Goal: Transaction & Acquisition: Obtain resource

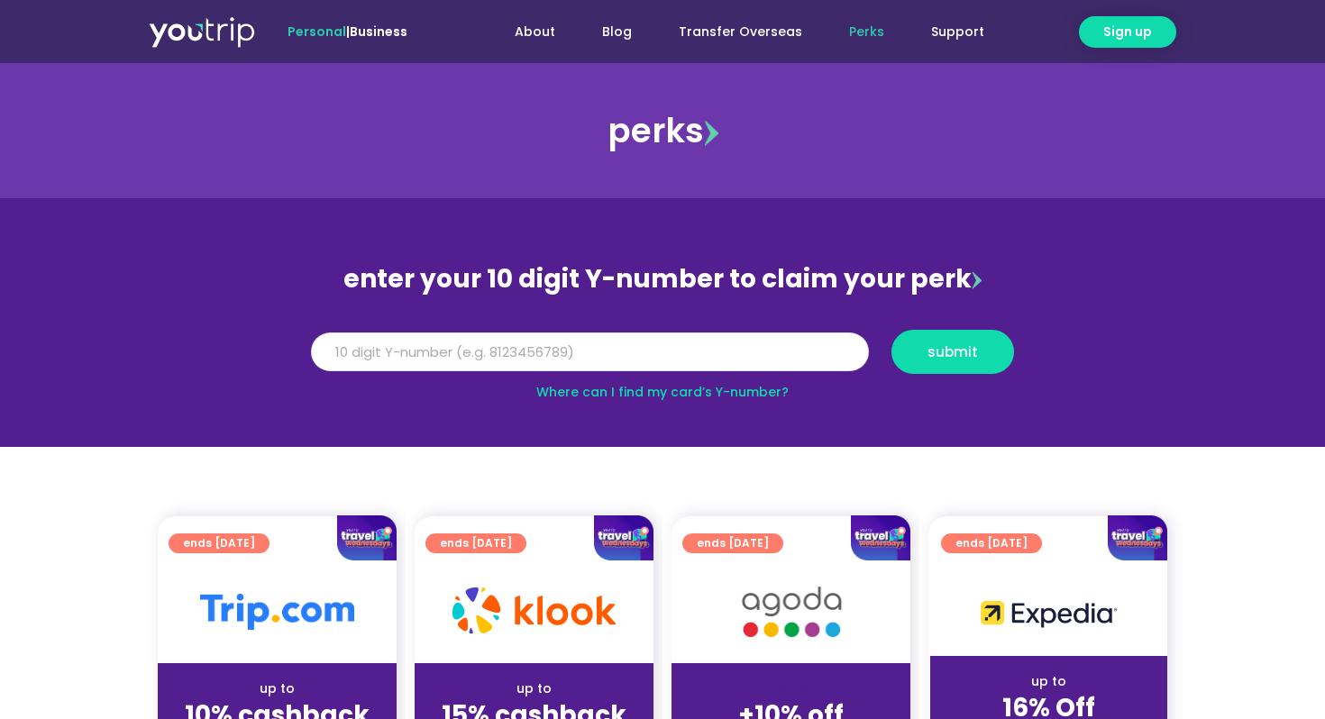
click at [701, 340] on input "Y Number" at bounding box center [590, 353] width 558 height 40
type input "8999999999"
click at [892, 330] on button "submit" at bounding box center [953, 352] width 123 height 44
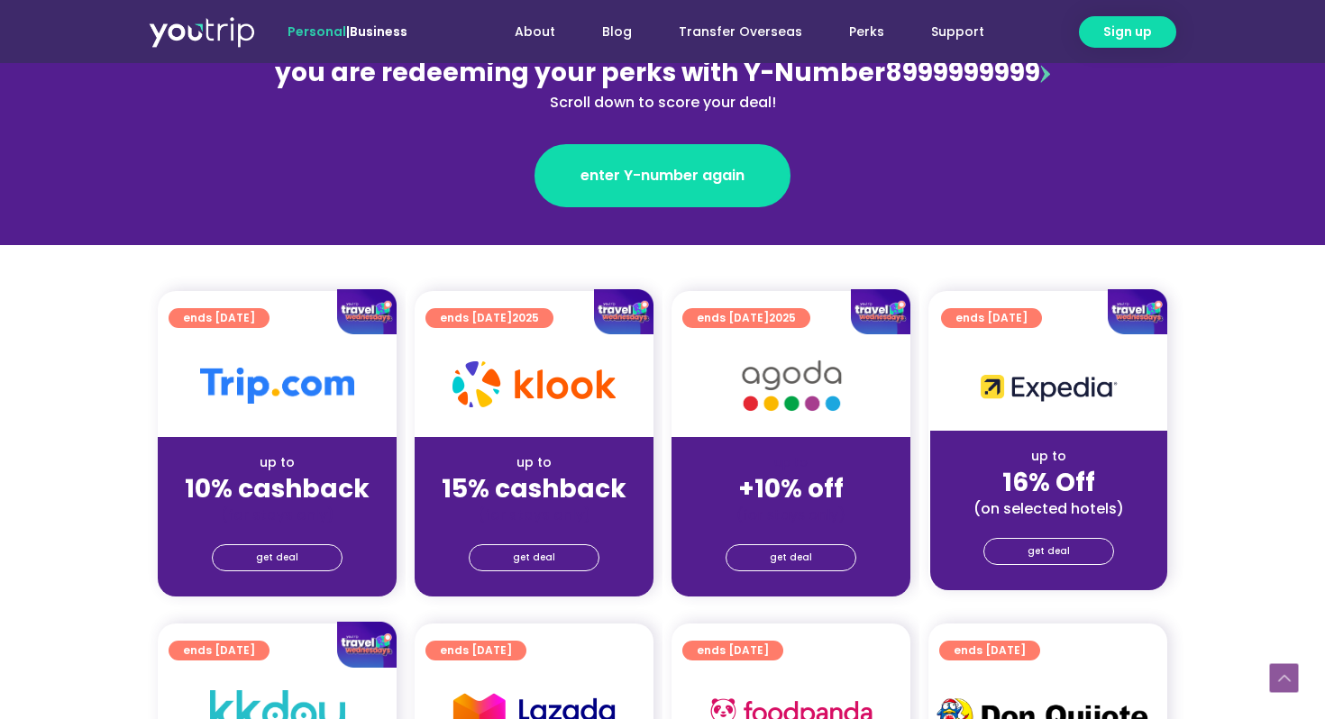
scroll to position [332, 0]
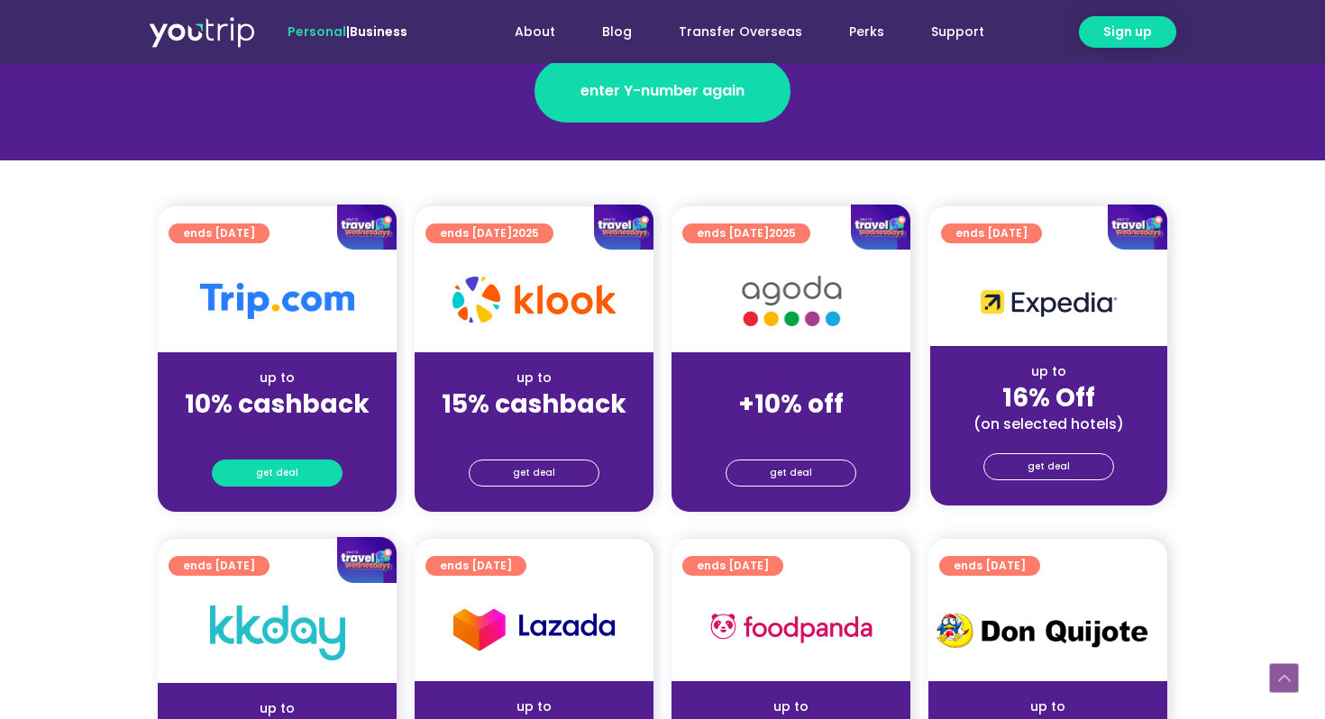
click at [296, 469] on span "get deal" at bounding box center [277, 473] width 42 height 25
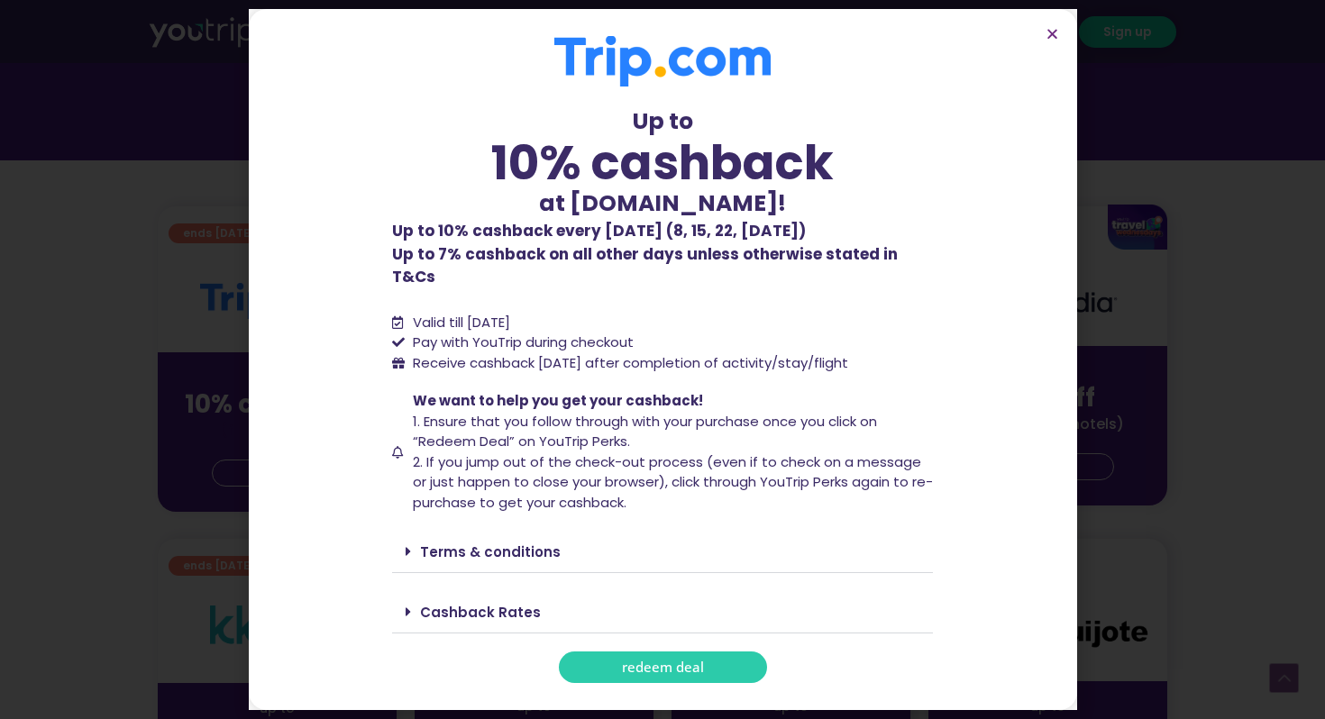
click at [430, 543] on link "Terms & conditions" at bounding box center [490, 552] width 141 height 19
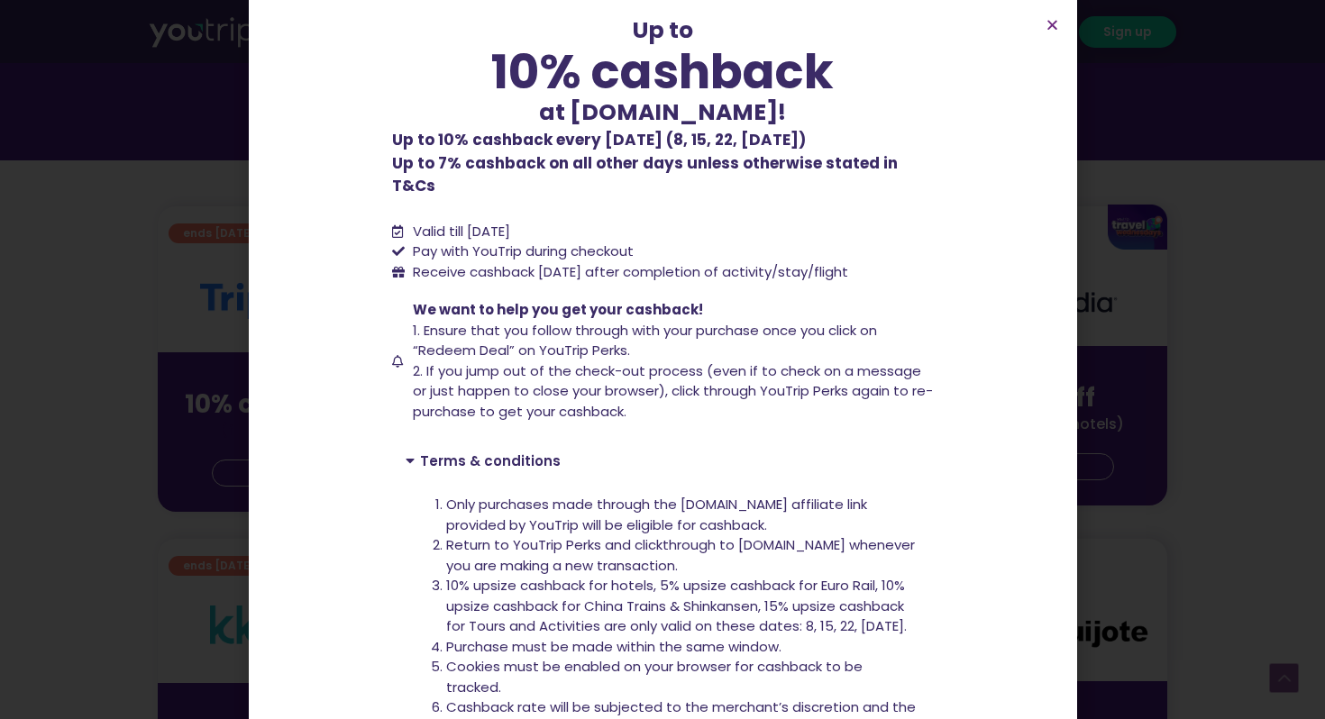
scroll to position [0, 0]
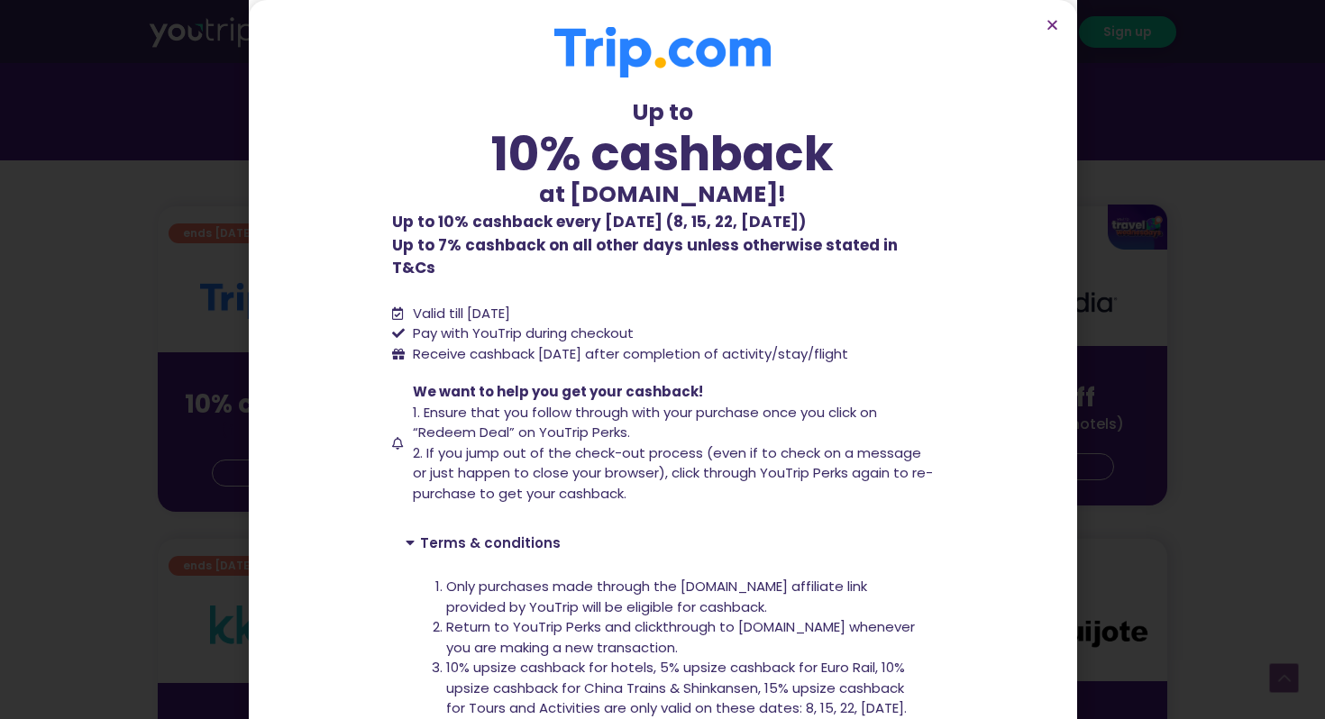
click at [158, 127] on div "Up to 10% cashback at [DOMAIN_NAME]! Up to 10% cashback at [DOMAIN_NAME]! Up to…" at bounding box center [662, 359] width 1325 height 719
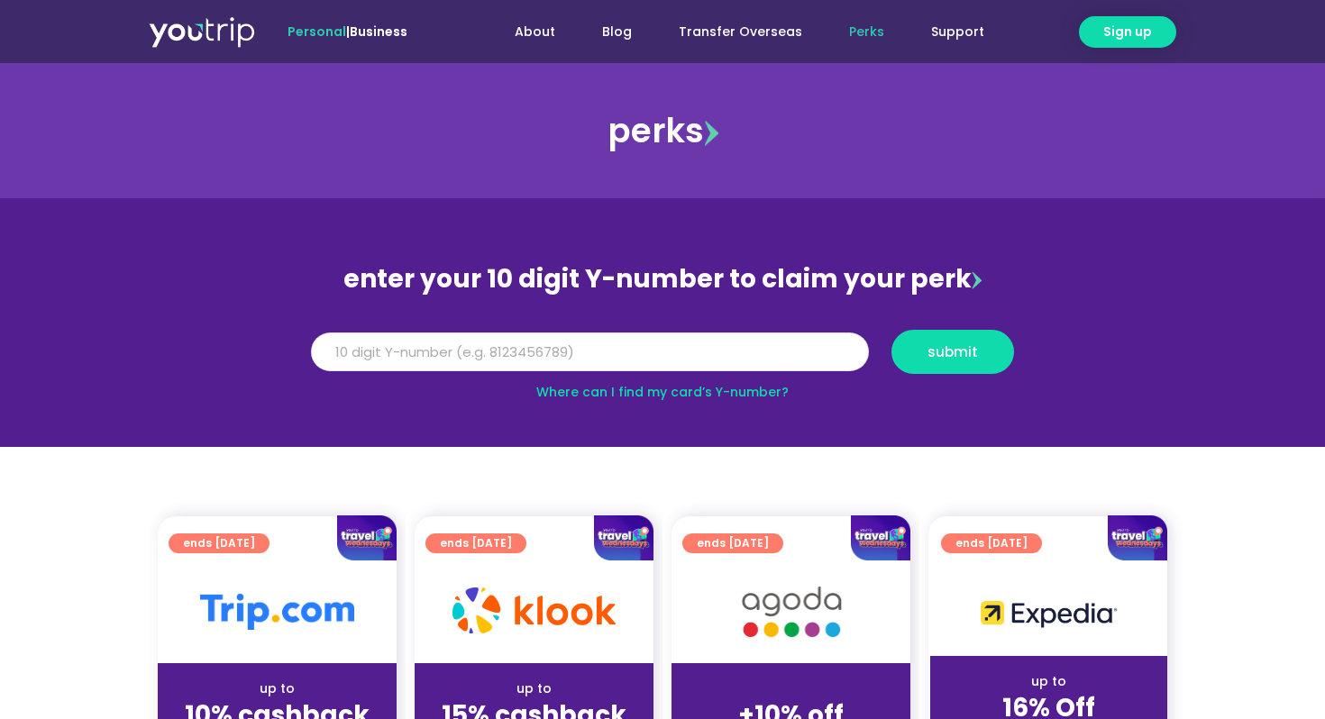
click at [676, 343] on input "Y Number" at bounding box center [590, 353] width 558 height 40
type input "8999999999"
click at [892, 330] on button "submit" at bounding box center [953, 352] width 123 height 44
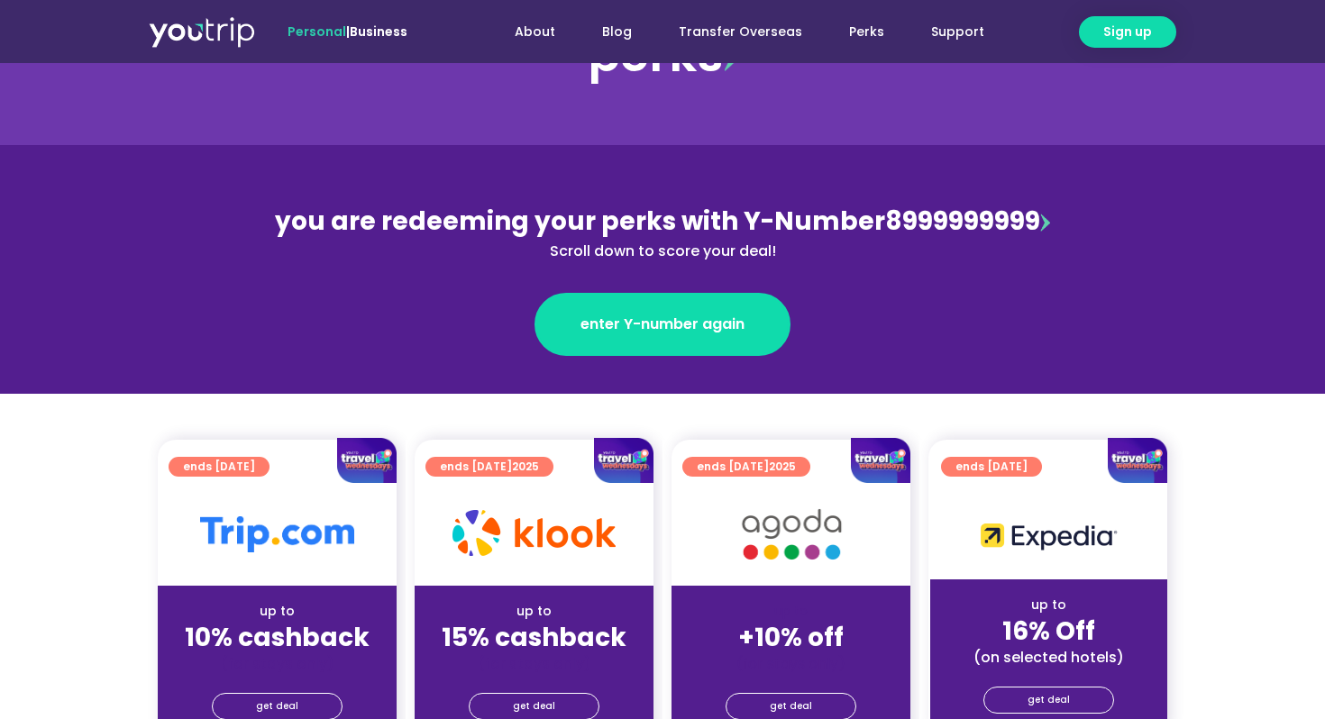
scroll to position [279, 0]
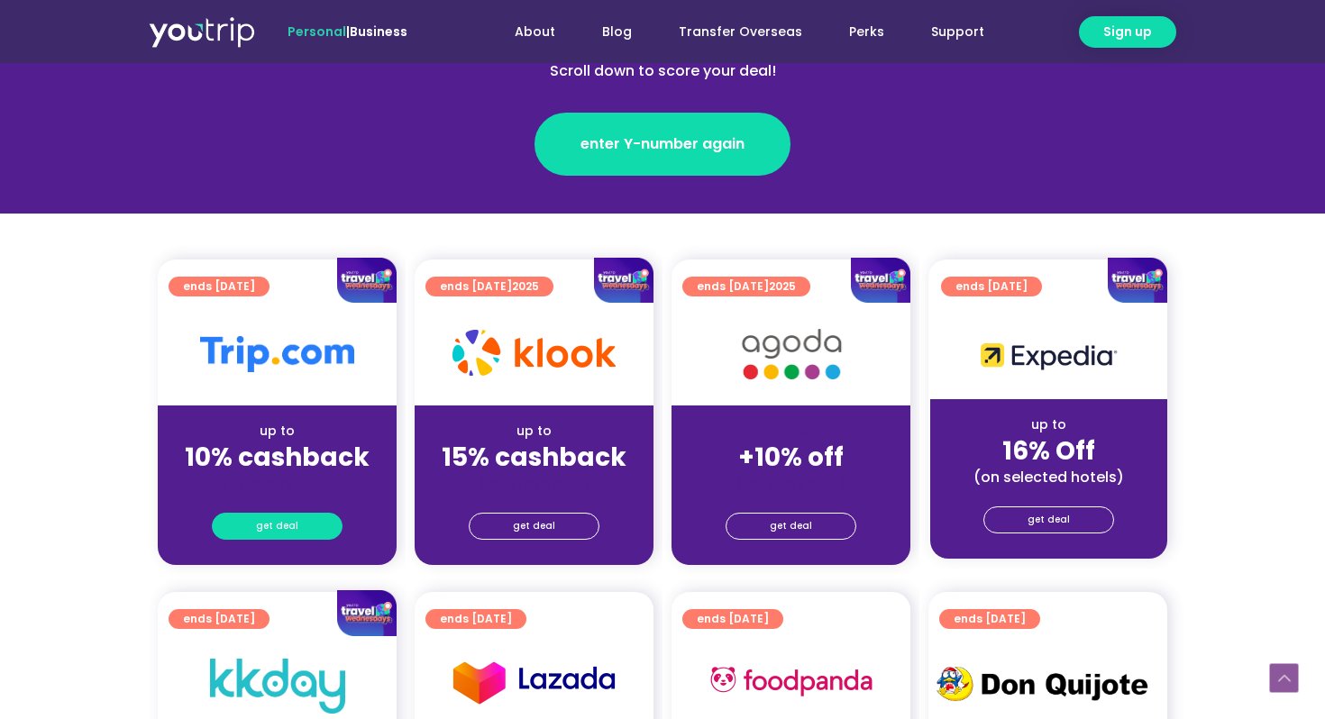
click at [313, 515] on link "get deal" at bounding box center [277, 526] width 131 height 27
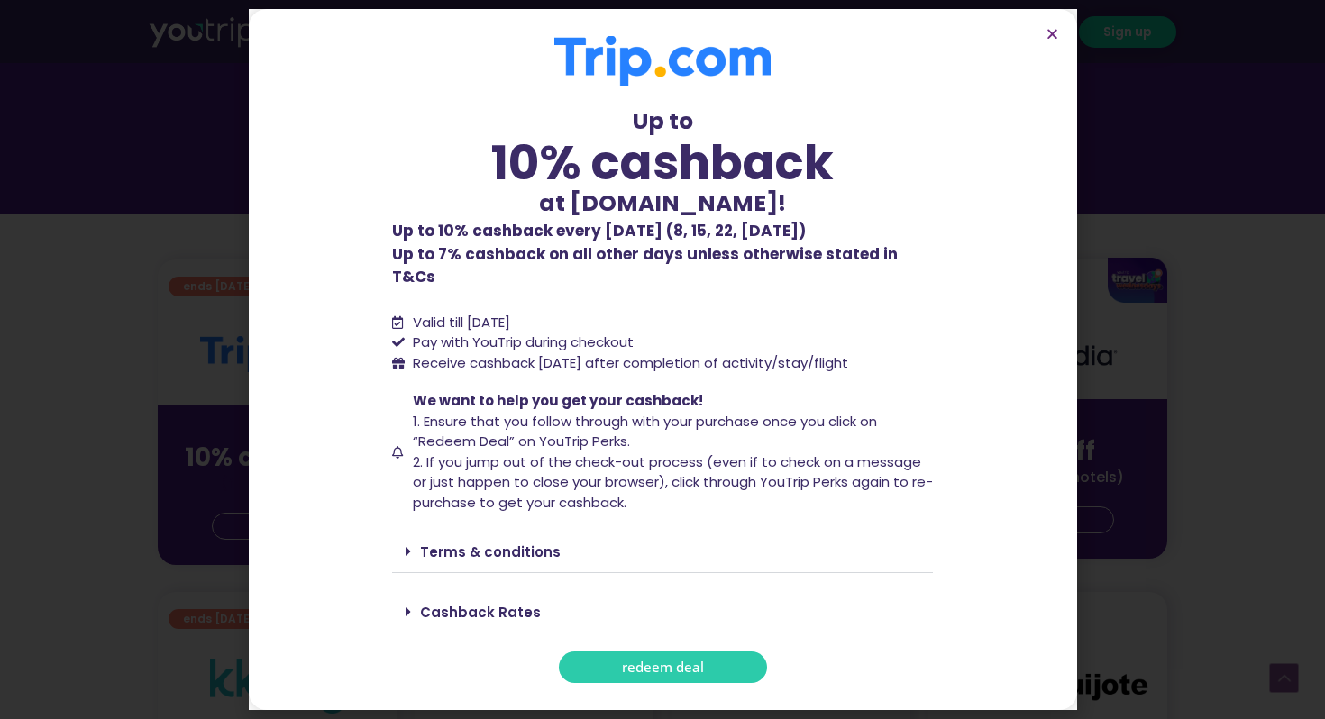
click at [459, 543] on link "Terms & conditions" at bounding box center [490, 552] width 141 height 19
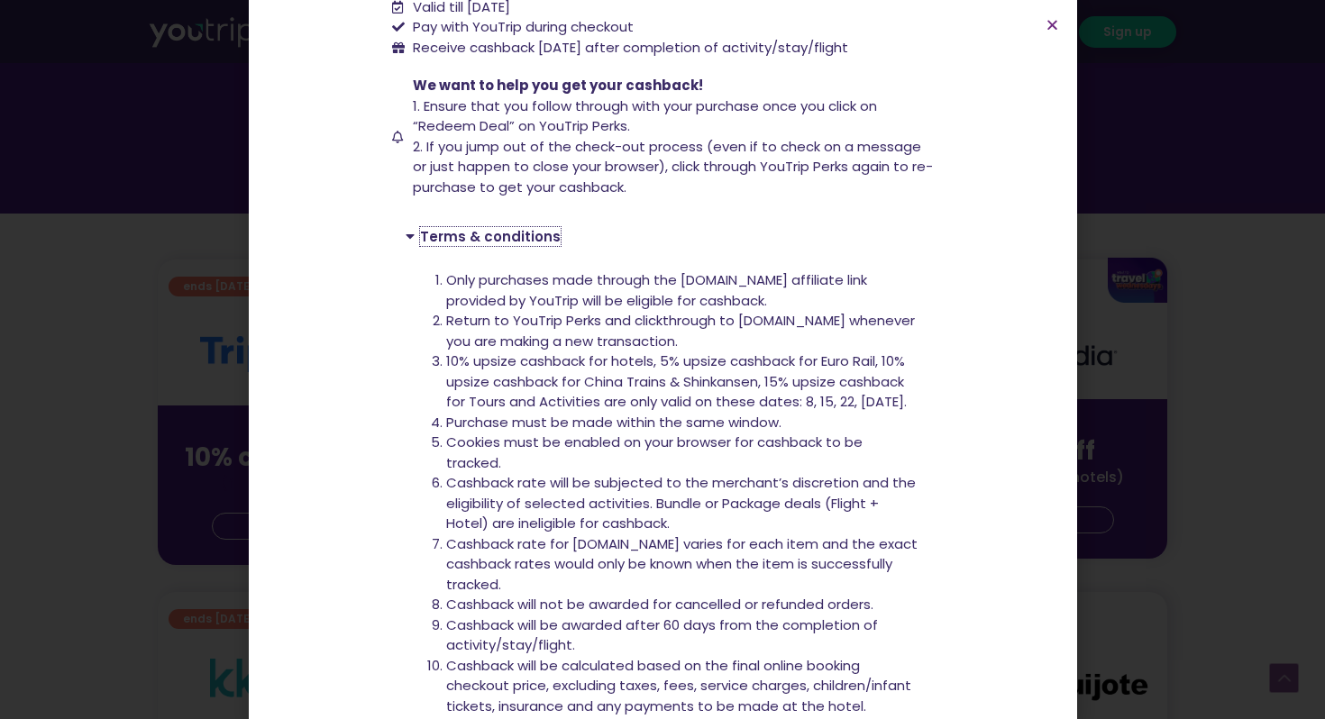
scroll to position [309, 0]
